Goal: Obtain resource: Download file/media

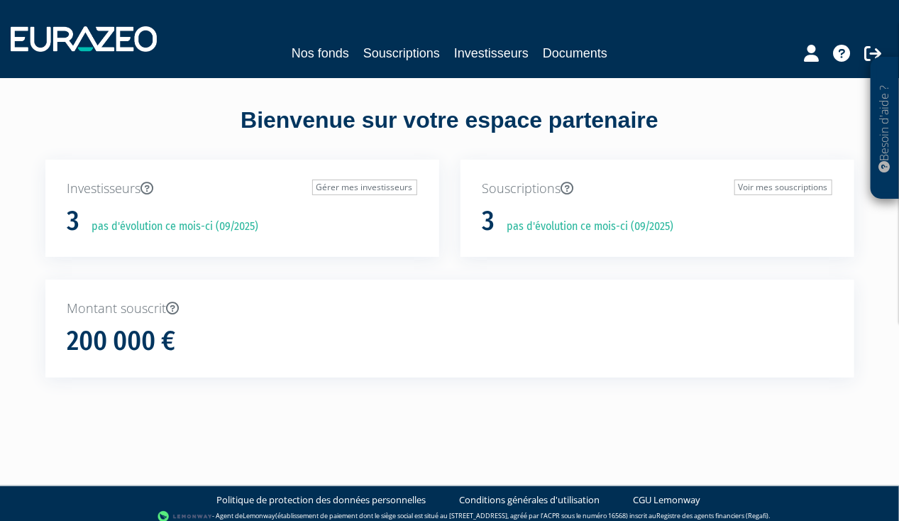
click at [324, 63] on div "Nos fonds Souscriptions Investisseurs Documents" at bounding box center [449, 39] width 899 height 53
click at [330, 60] on link "Nos fonds" at bounding box center [320, 53] width 57 height 20
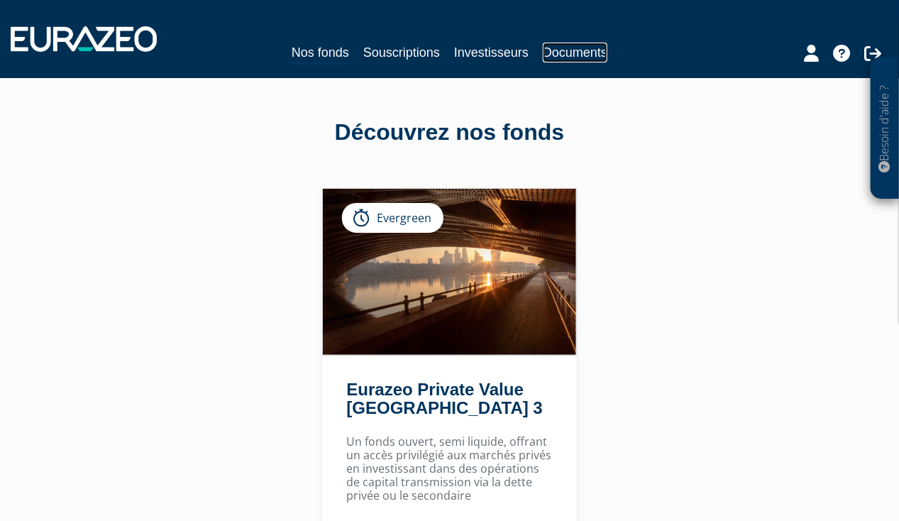
click at [563, 45] on link "Documents" at bounding box center [575, 53] width 65 height 20
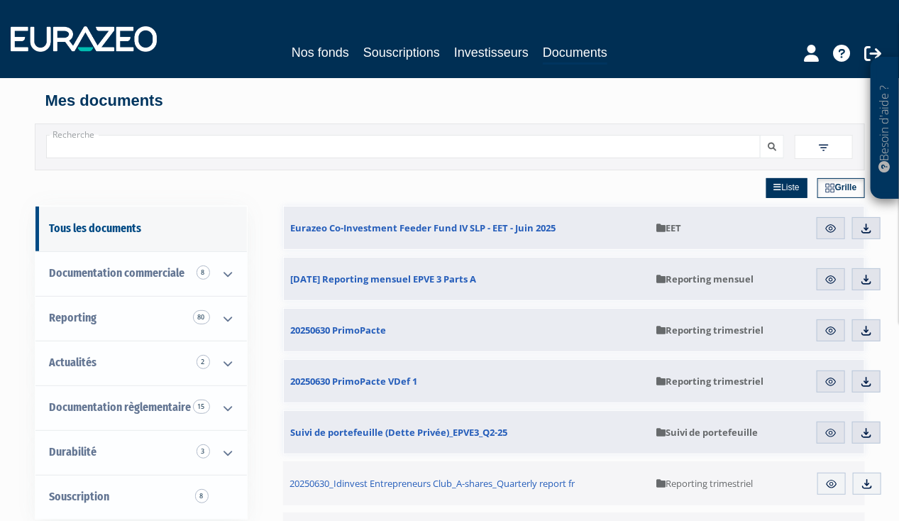
scroll to position [71, 0]
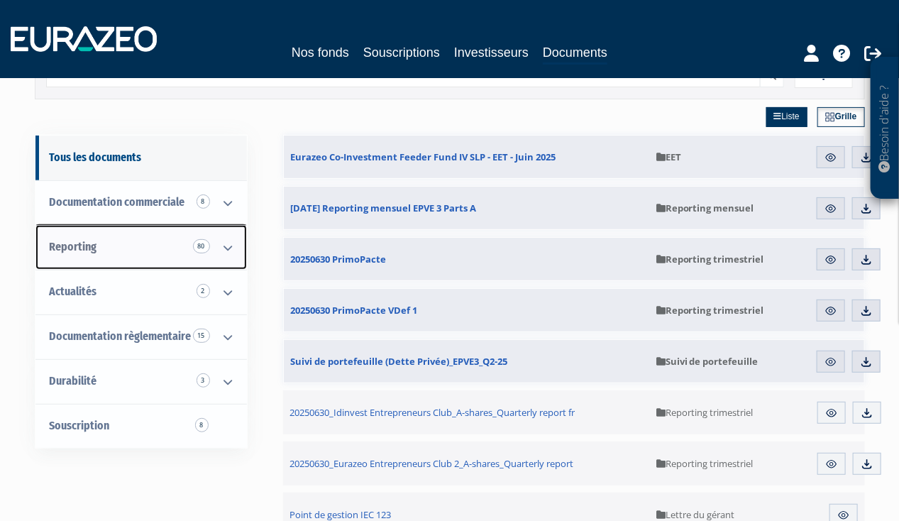
click at [98, 255] on link "Reporting 80" at bounding box center [140, 247] width 211 height 45
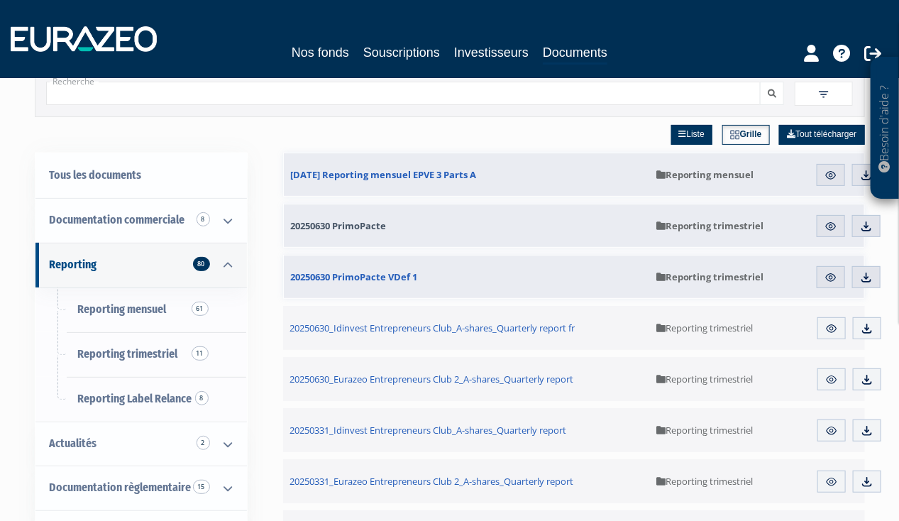
scroll to position [71, 0]
